Goal: Task Accomplishment & Management: Manage account settings

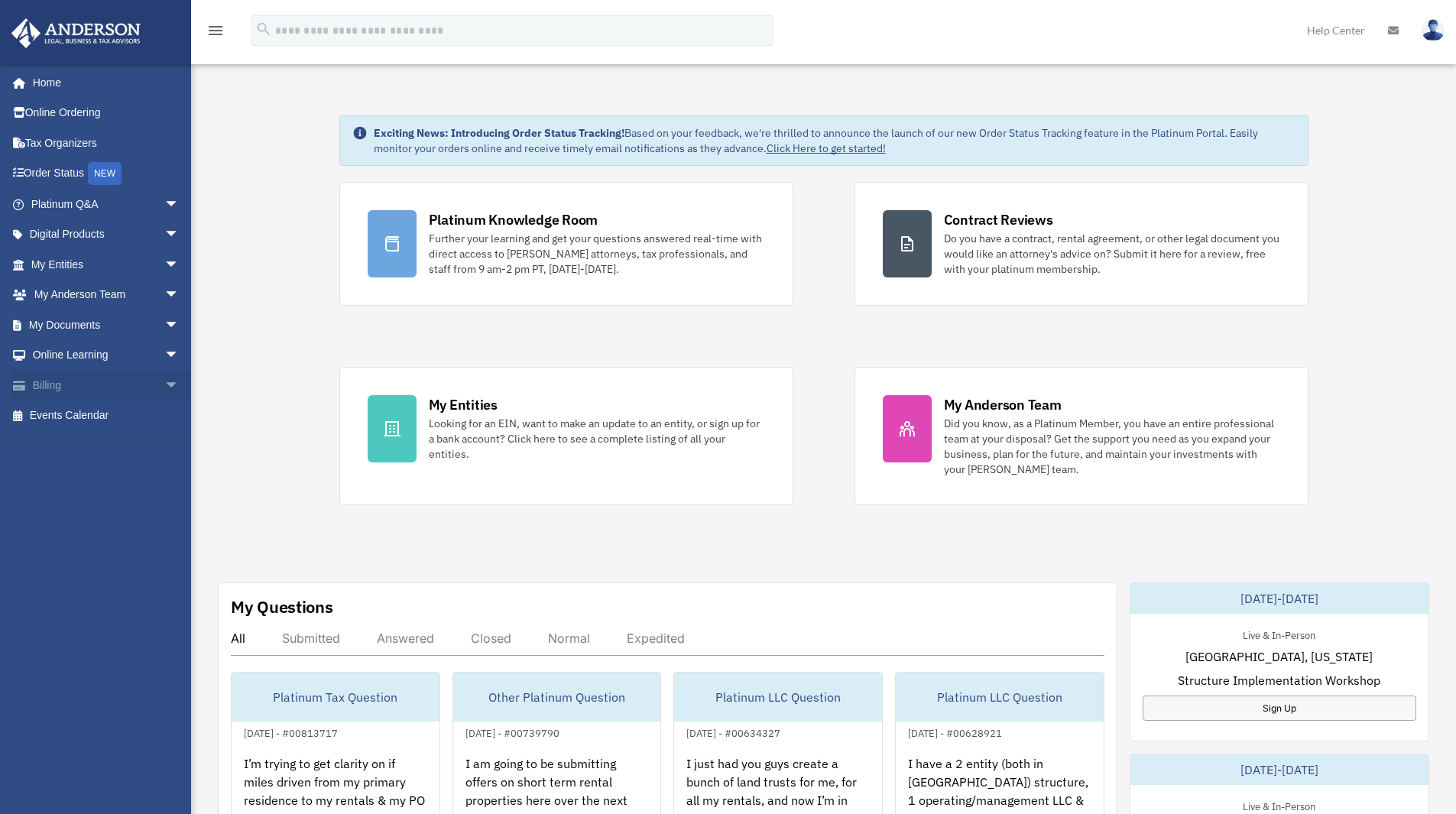
click at [164, 382] on span "arrow_drop_down" at bounding box center [180, 385] width 31 height 31
click at [98, 470] on link "Manage Payments" at bounding box center [112, 477] width 181 height 31
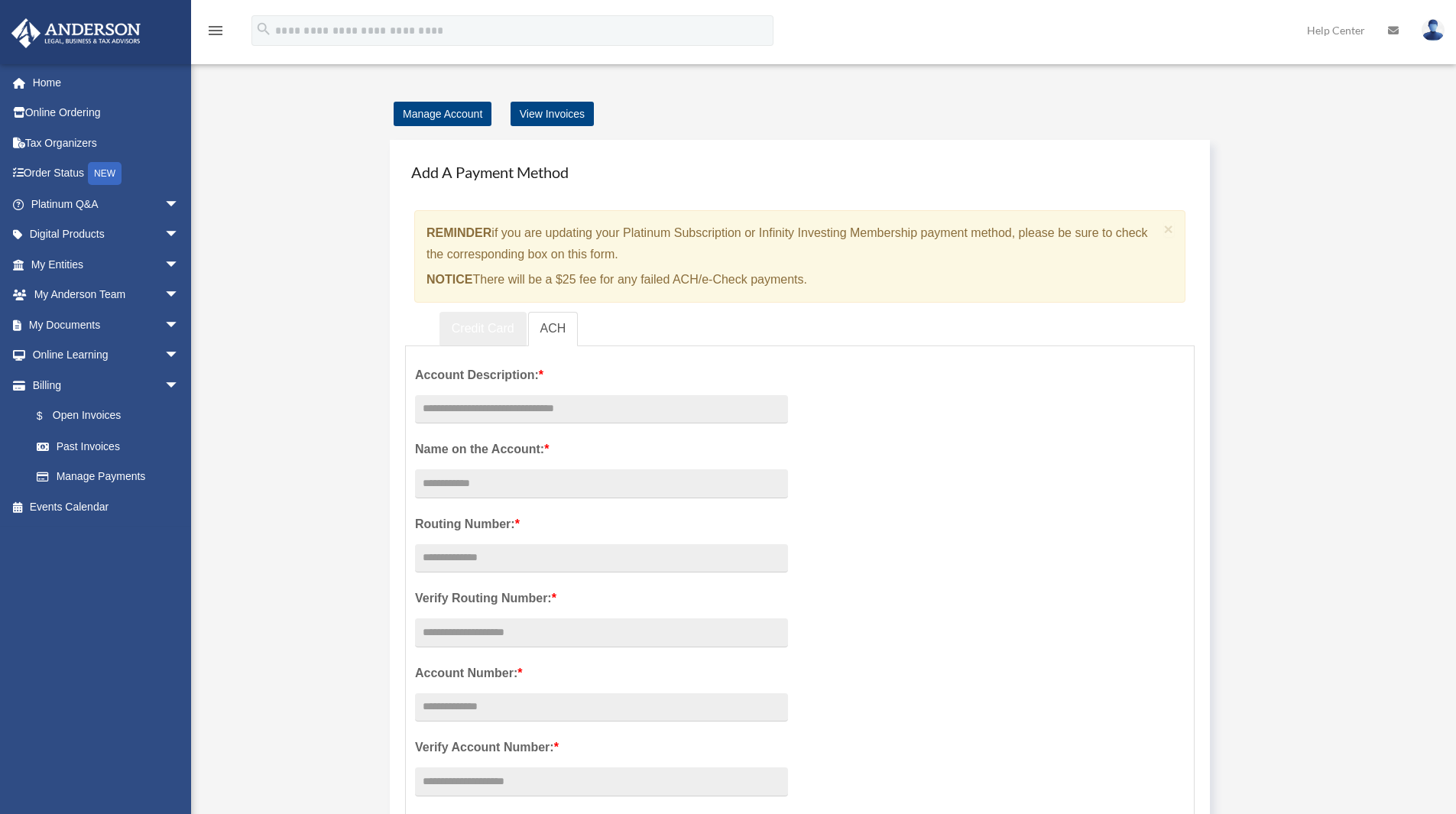
click at [476, 329] on link "Credit Card" at bounding box center [482, 329] width 87 height 35
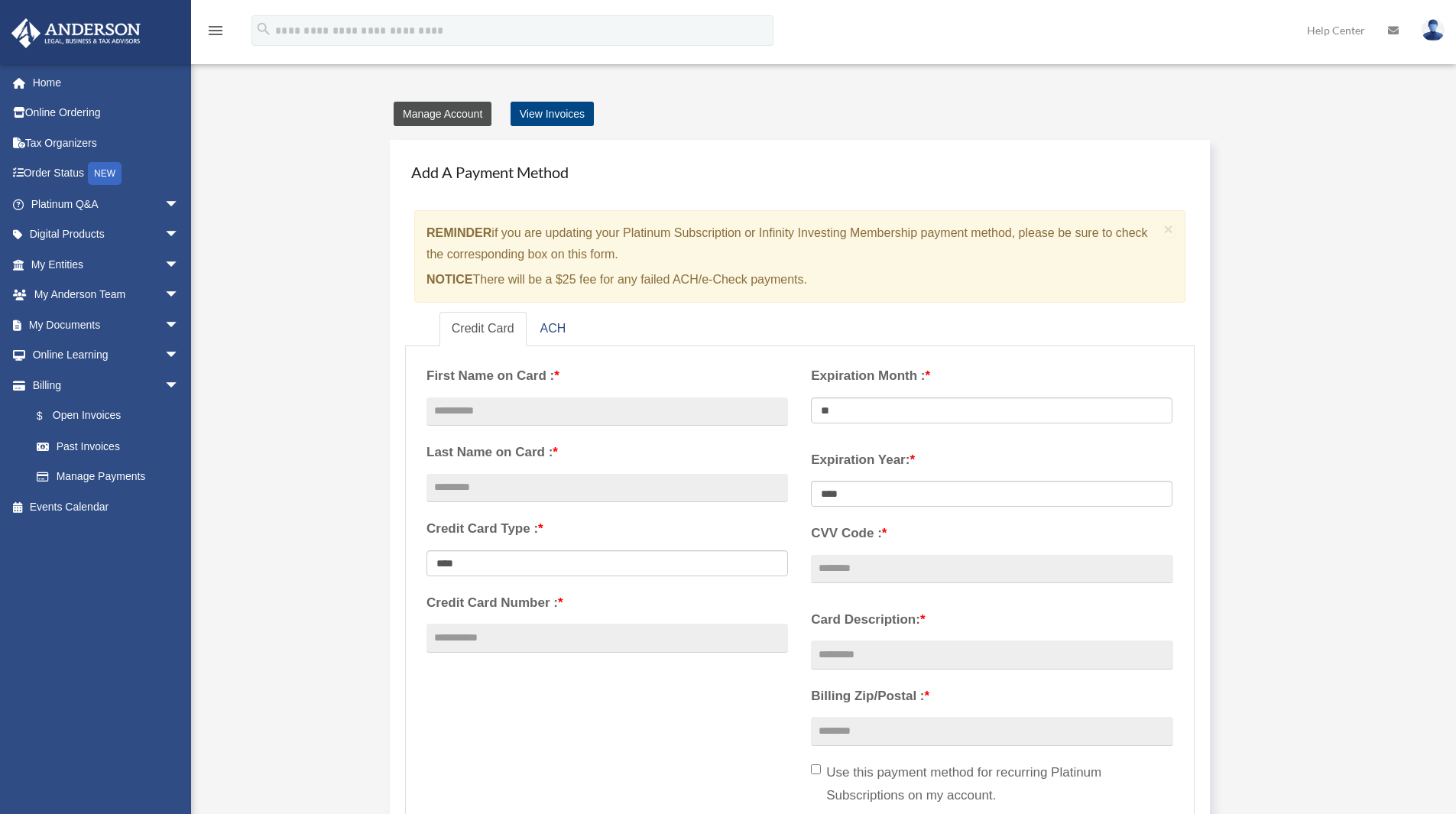
click at [416, 122] on link "Manage Account" at bounding box center [442, 114] width 98 height 25
